Goal: Task Accomplishment & Management: Use online tool/utility

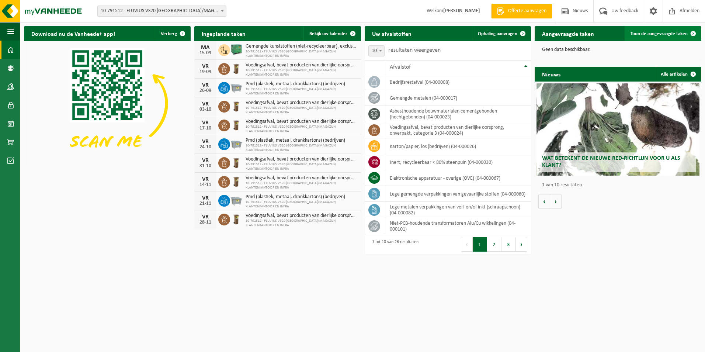
click at [654, 34] on span "Toon de aangevraagde taken" at bounding box center [658, 33] width 57 height 5
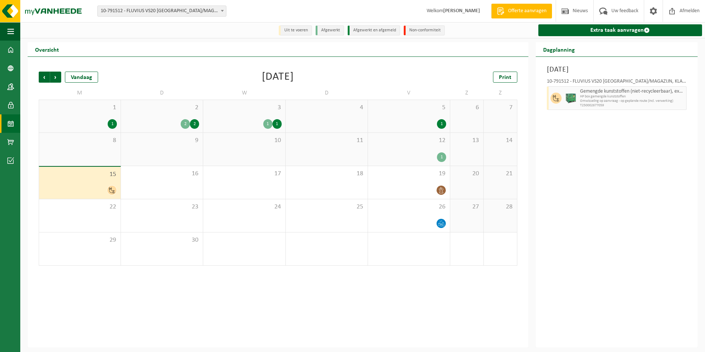
click at [112, 191] on icon at bounding box center [112, 190] width 6 height 6
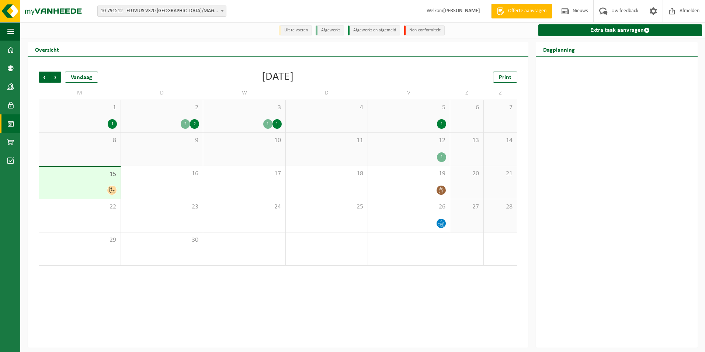
click at [112, 191] on icon at bounding box center [112, 190] width 6 height 6
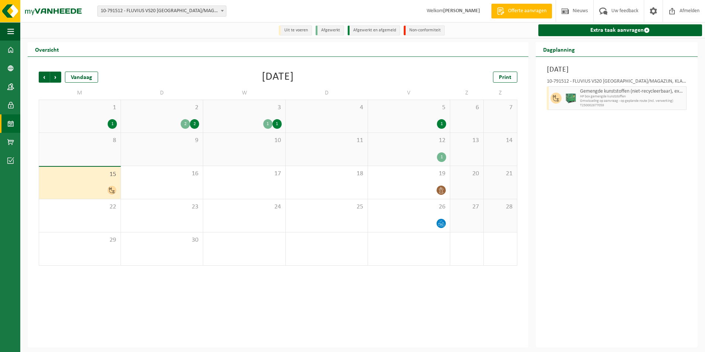
click at [107, 195] on div at bounding box center [80, 190] width 74 height 10
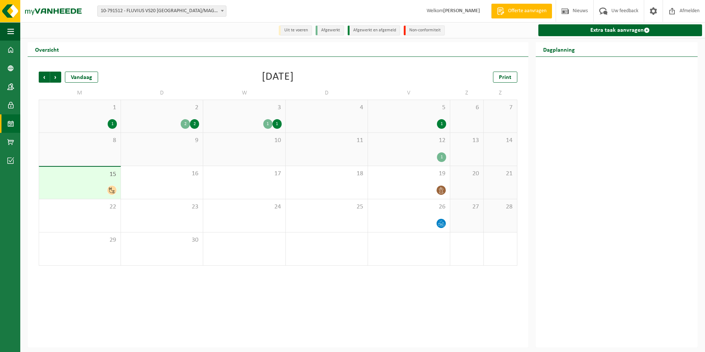
click at [109, 189] on icon at bounding box center [112, 190] width 6 height 6
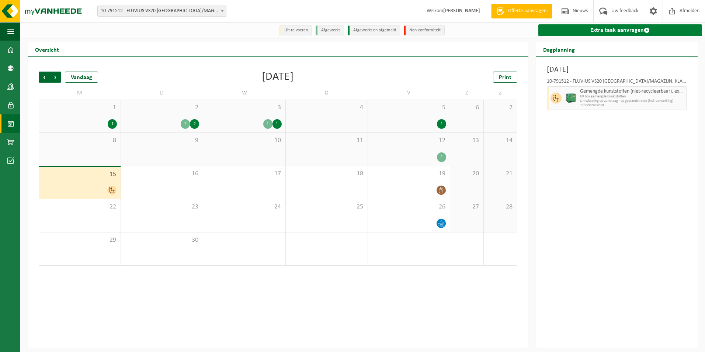
click at [645, 30] on span at bounding box center [646, 30] width 6 height 6
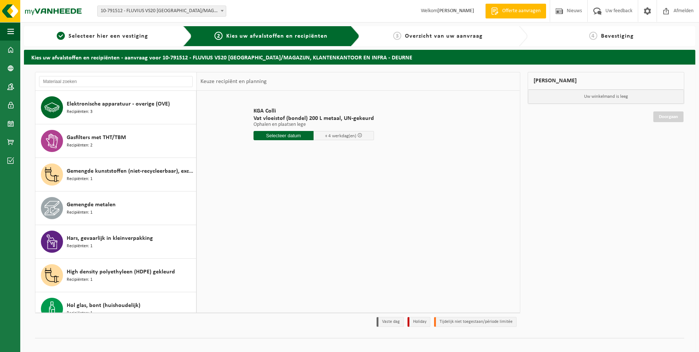
scroll to position [184, 0]
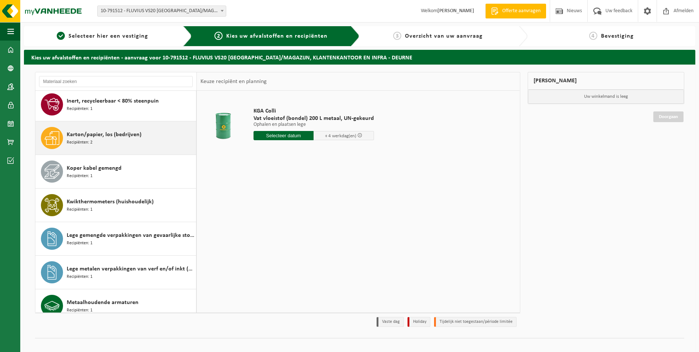
click at [125, 137] on span "Karton/papier, los (bedrijven)" at bounding box center [104, 134] width 75 height 9
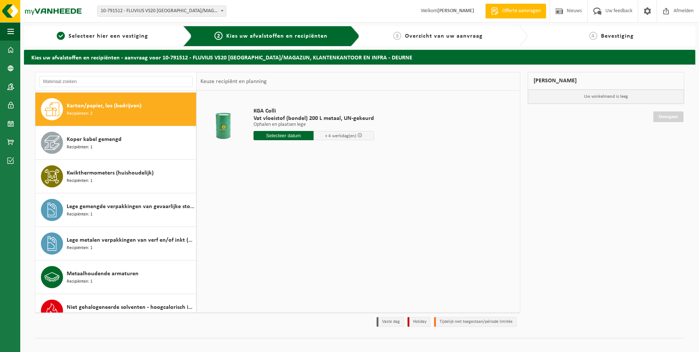
scroll to position [436, 0]
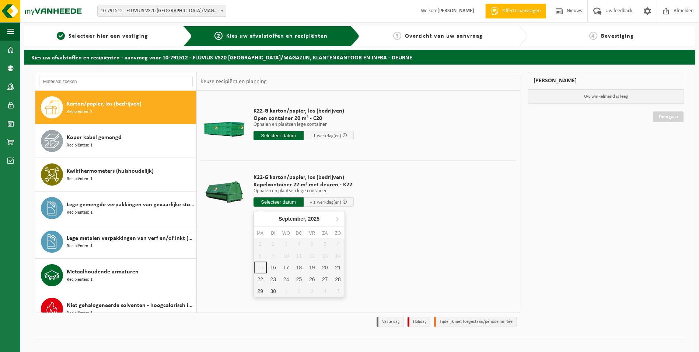
click at [284, 203] on input "text" at bounding box center [279, 201] width 50 height 9
click at [288, 266] on div "17" at bounding box center [286, 267] width 13 height 12
type input "Van 2025-09-17"
type input "2025-09-17"
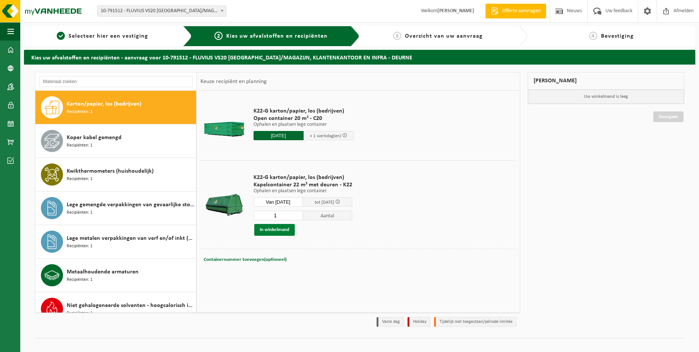
click at [279, 230] on button "In winkelmand" at bounding box center [274, 230] width 41 height 12
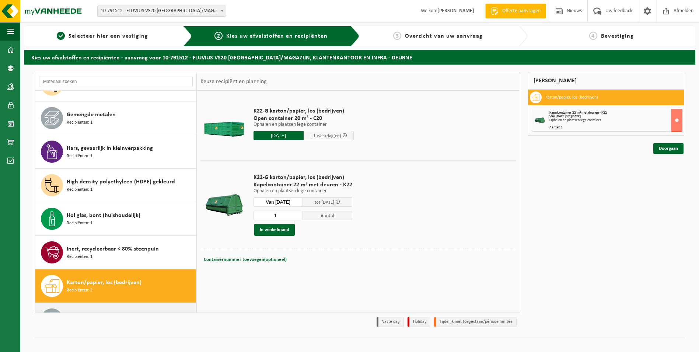
scroll to position [245, 0]
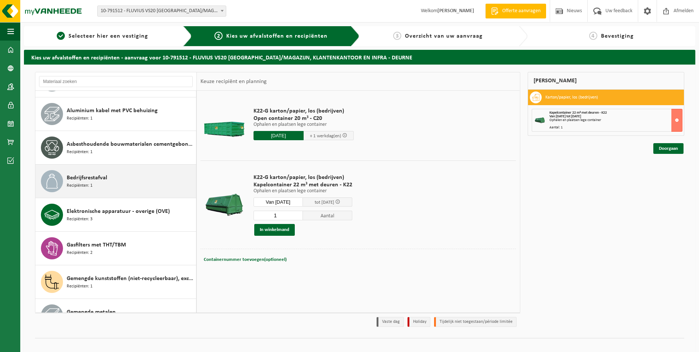
click at [126, 176] on div "Bedrijfsrestafval Recipiënten: 1" at bounding box center [131, 181] width 128 height 22
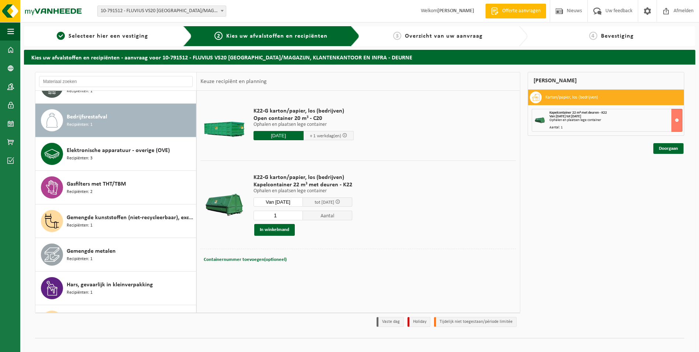
scroll to position [134, 0]
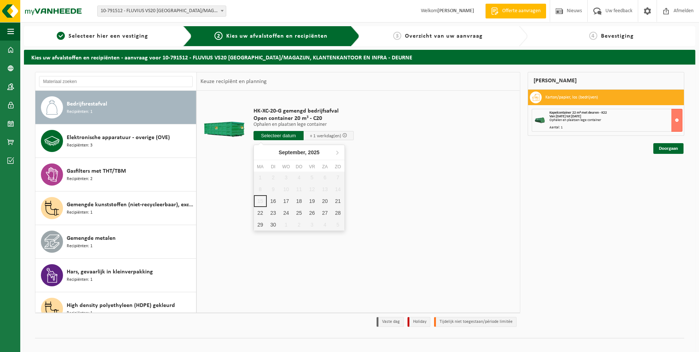
click at [297, 136] on input "text" at bounding box center [279, 135] width 50 height 9
click at [288, 202] on div "17" at bounding box center [286, 201] width 13 height 12
type input "Van 2025-09-17"
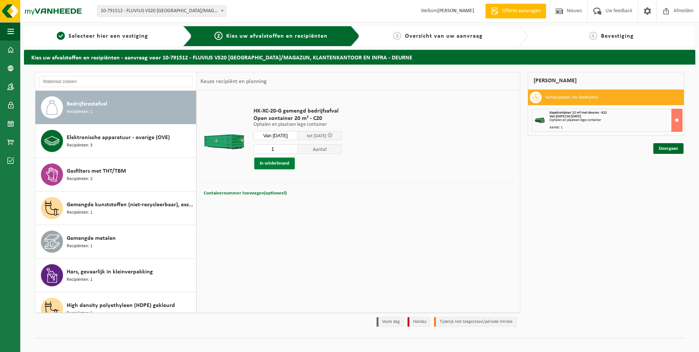
click at [269, 162] on button "In winkelmand" at bounding box center [274, 163] width 41 height 12
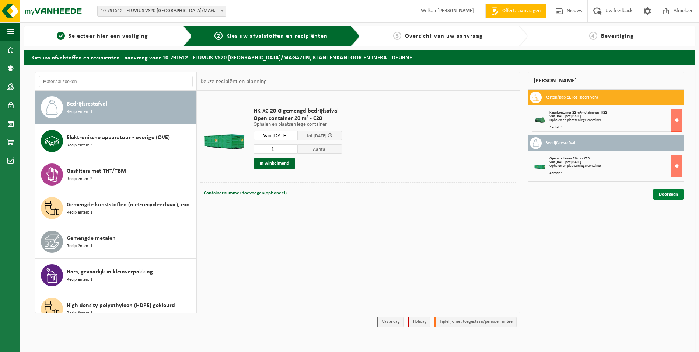
click at [663, 194] on link "Doorgaan" at bounding box center [668, 194] width 30 height 11
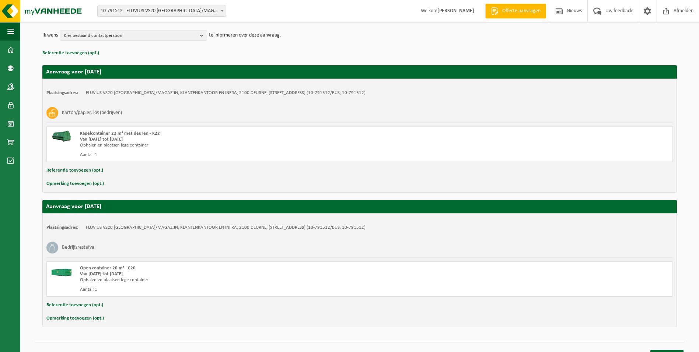
scroll to position [99, 0]
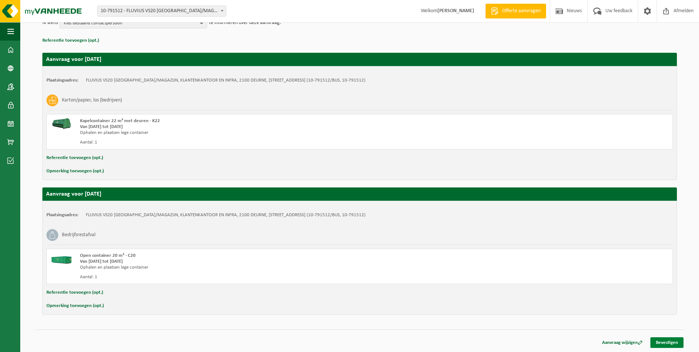
click at [661, 342] on link "Bevestigen" at bounding box center [666, 342] width 33 height 11
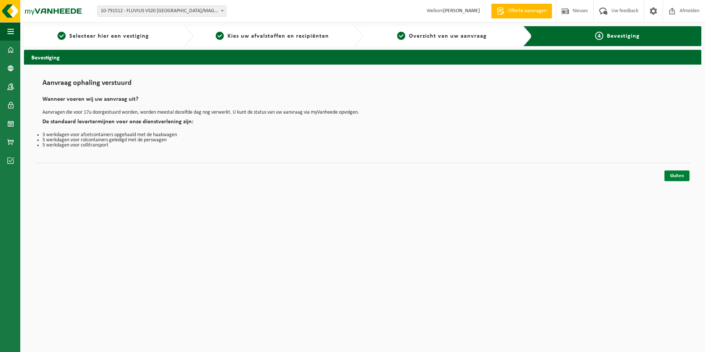
click at [675, 176] on link "Sluiten" at bounding box center [676, 175] width 25 height 11
